Goal: Transaction & Acquisition: Purchase product/service

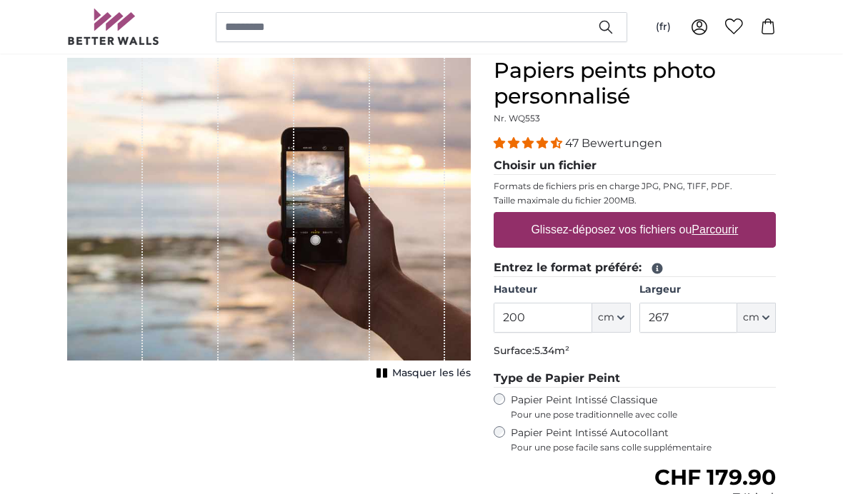
scroll to position [125, 0]
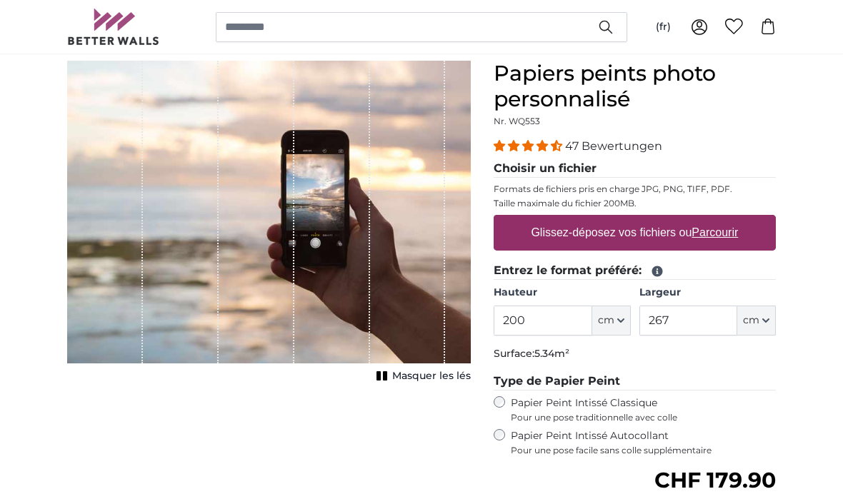
click at [719, 234] on u "Parcourir" at bounding box center [715, 232] width 46 height 12
click at [719, 219] on input "Glissez-déposez vos fichiers ou Parcourir" at bounding box center [634, 217] width 282 height 4
type input "**********"
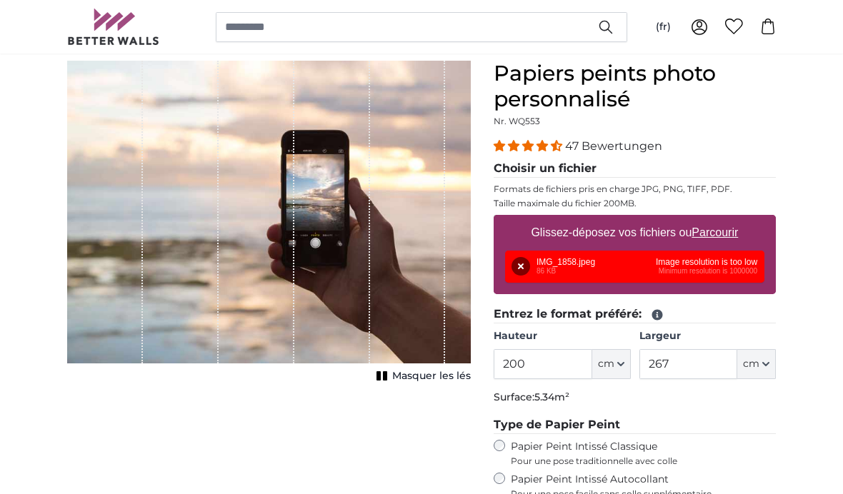
click at [729, 229] on u "Parcourir" at bounding box center [715, 232] width 46 height 12
click at [729, 219] on input "Glissez-déposez vos fichiers ou Parcourir" at bounding box center [634, 217] width 282 height 4
type input "**********"
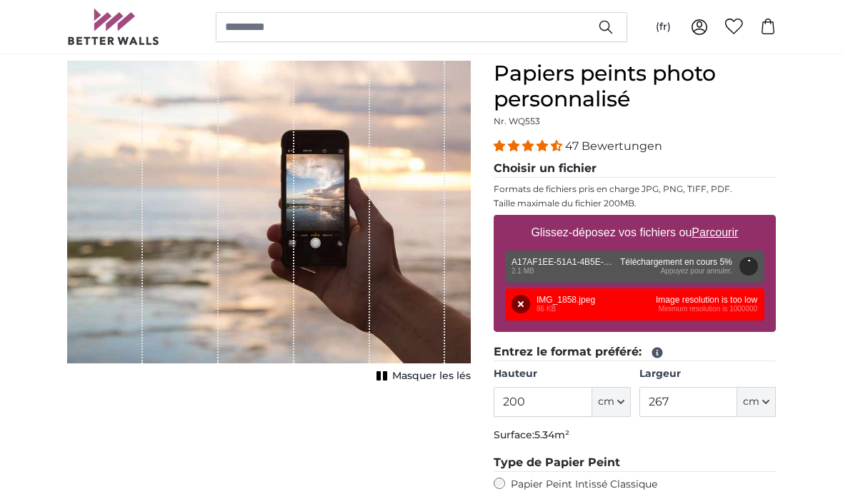
click at [521, 303] on button "Supprimer" at bounding box center [520, 304] width 19 height 19
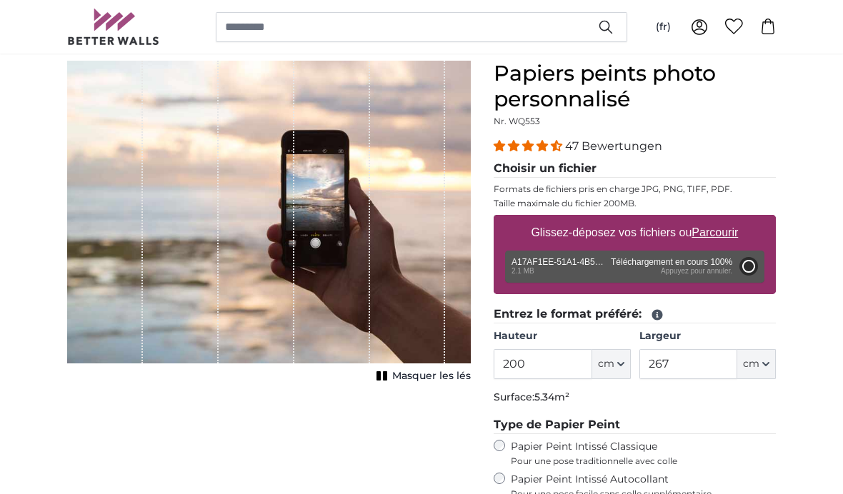
type input "66"
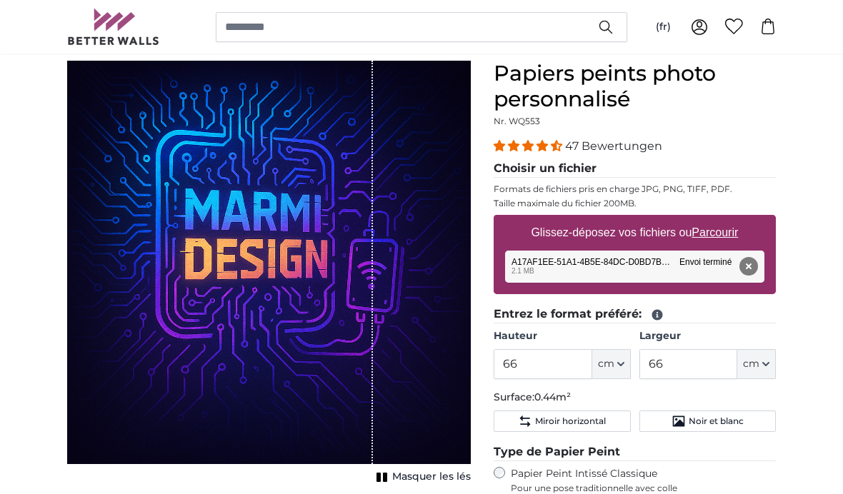
click at [424, 474] on span "Masquer les lés" at bounding box center [431, 477] width 79 height 14
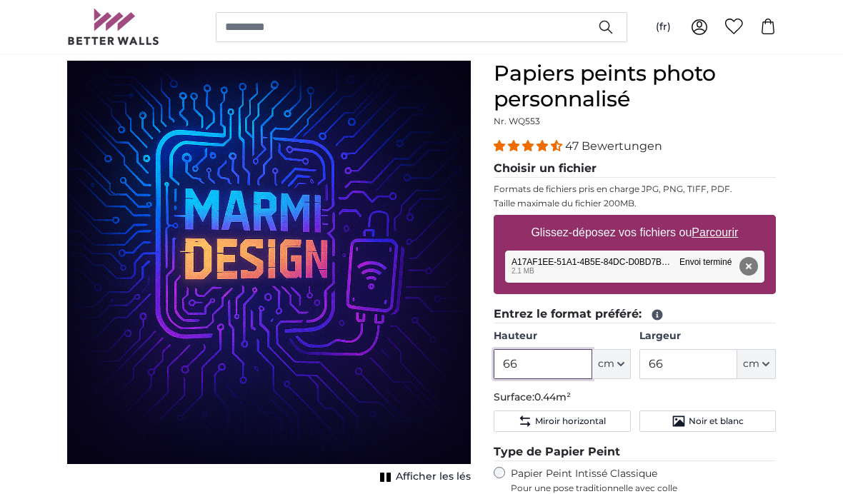
click at [551, 363] on input "66" at bounding box center [542, 364] width 98 height 30
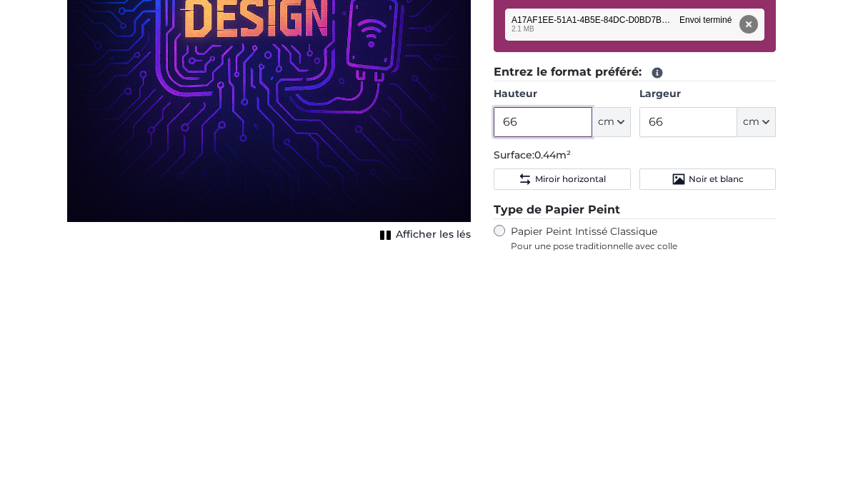
type input "6"
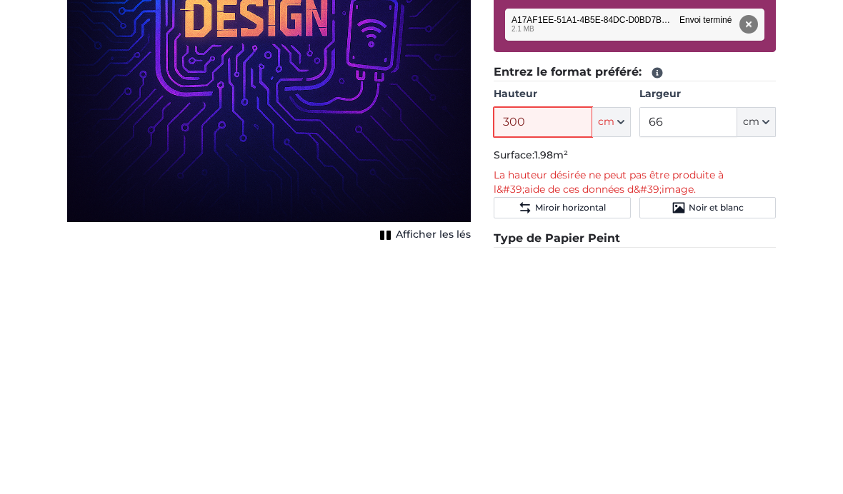
type input "300"
click at [695, 350] on input "66" at bounding box center [688, 365] width 98 height 30
type input "6"
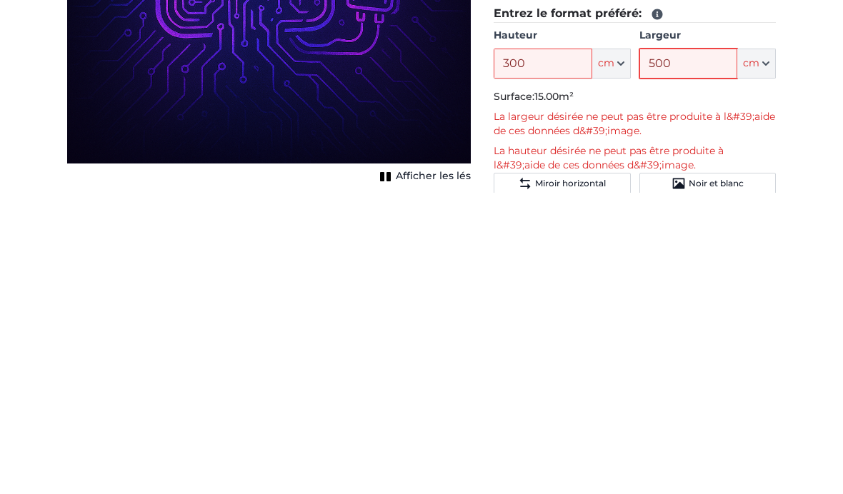
scroll to position [128, 0]
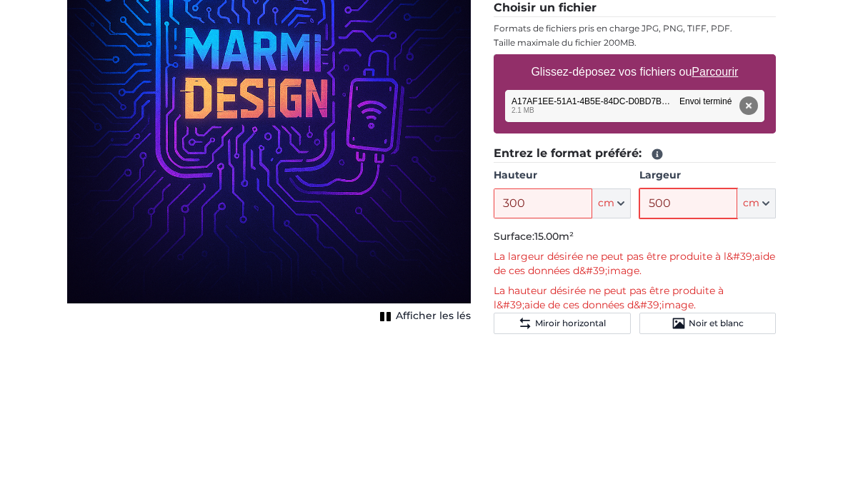
type input "500"
click at [752, 254] on button "Supprimer" at bounding box center [748, 263] width 19 height 19
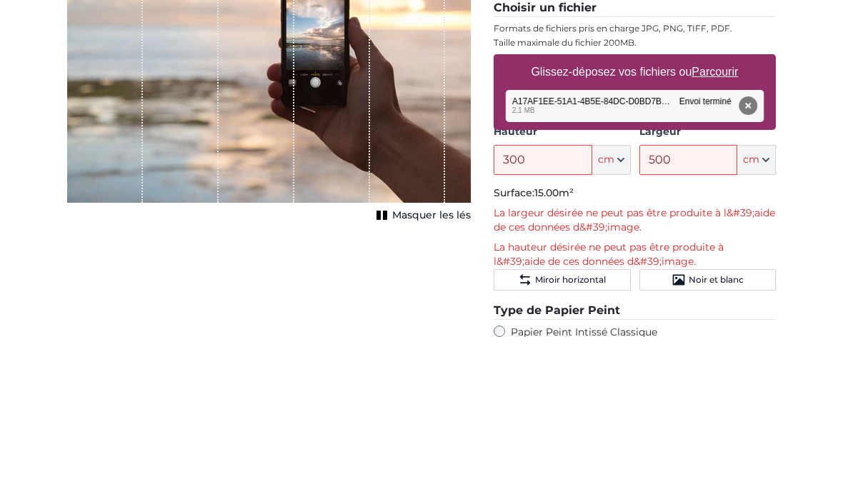
scroll to position [286, 0]
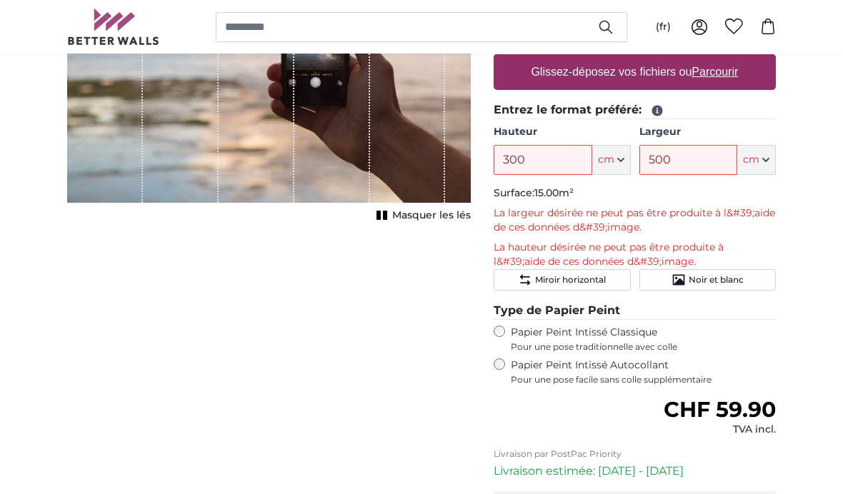
click at [727, 73] on u "Parcourir" at bounding box center [715, 72] width 46 height 12
click at [727, 59] on input "Glissez-déposez vos fichiers ou Parcourir" at bounding box center [634, 56] width 282 height 4
type input "**********"
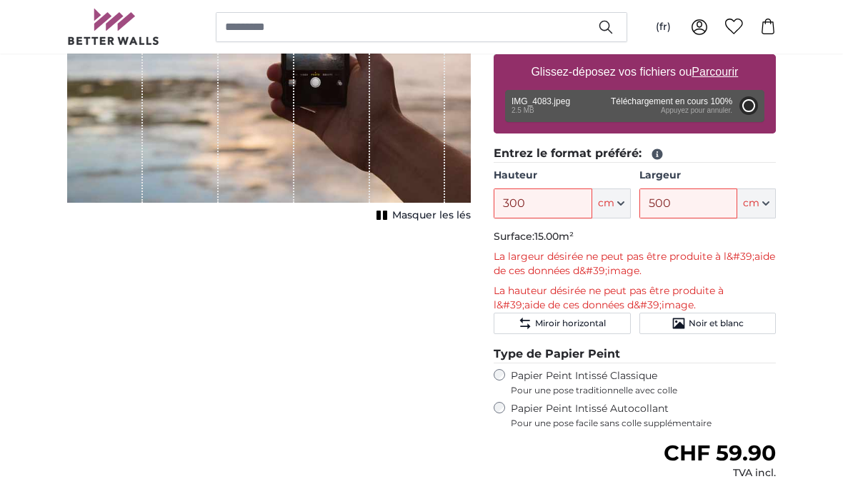
type input "200"
type input "150"
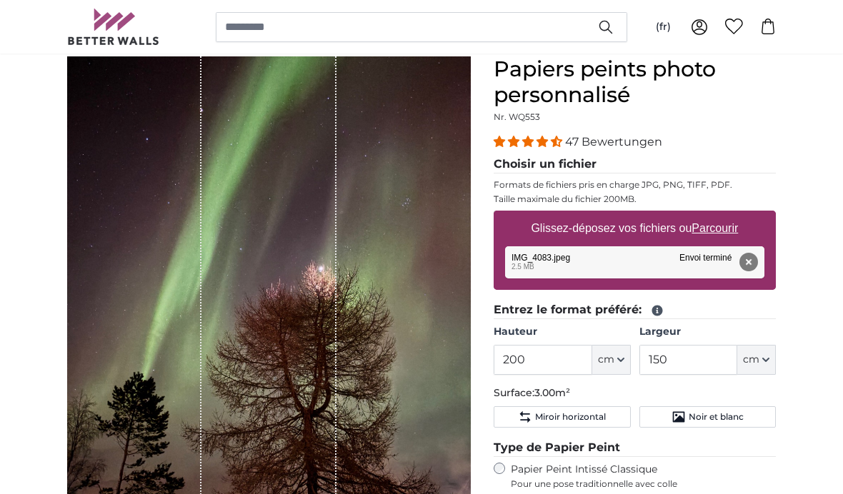
scroll to position [126, 0]
